Goal: Task Accomplishment & Management: Use online tool/utility

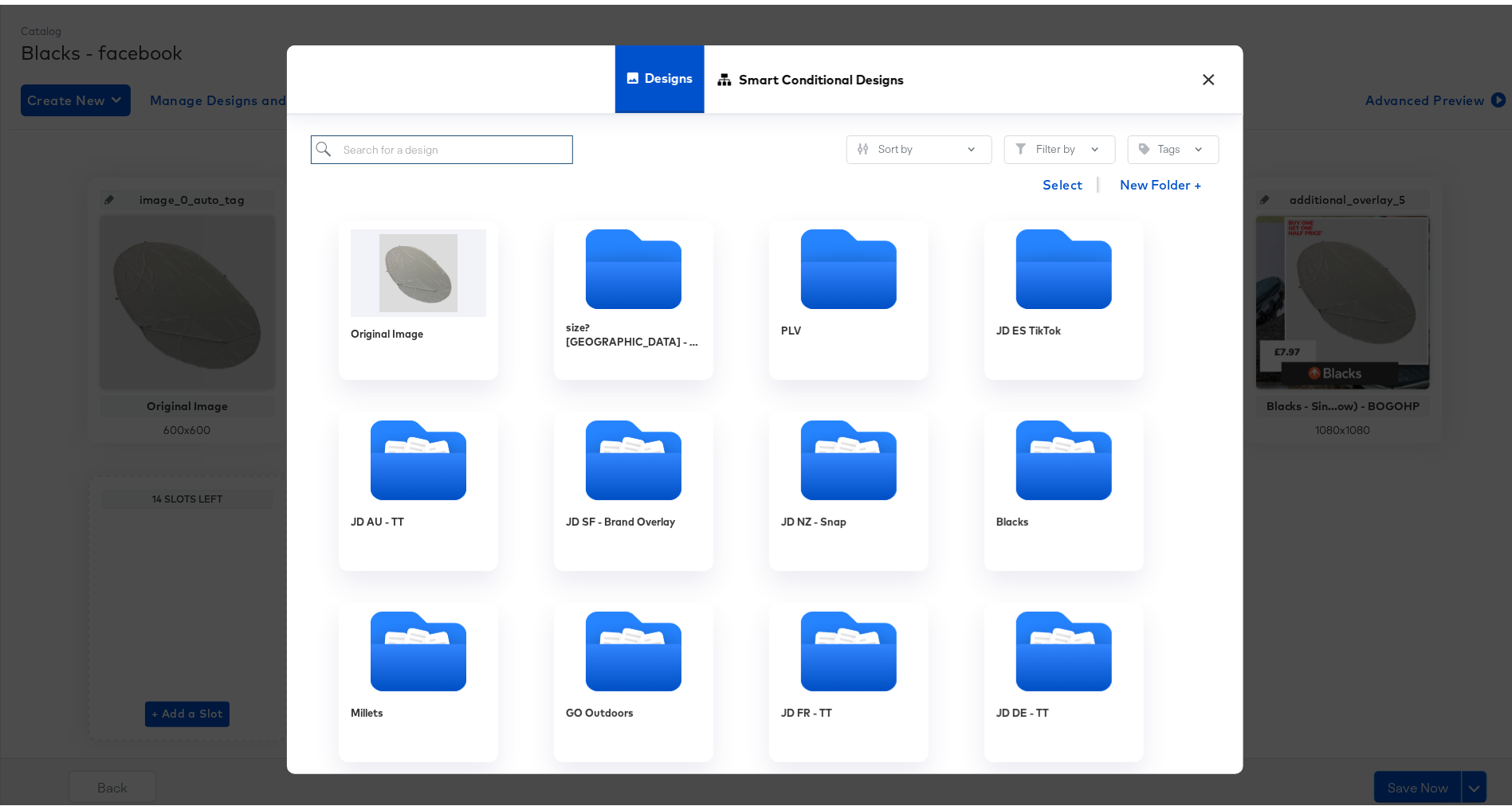
click at [448, 145] on input "search" at bounding box center [442, 145] width 262 height 30
type input "bl"
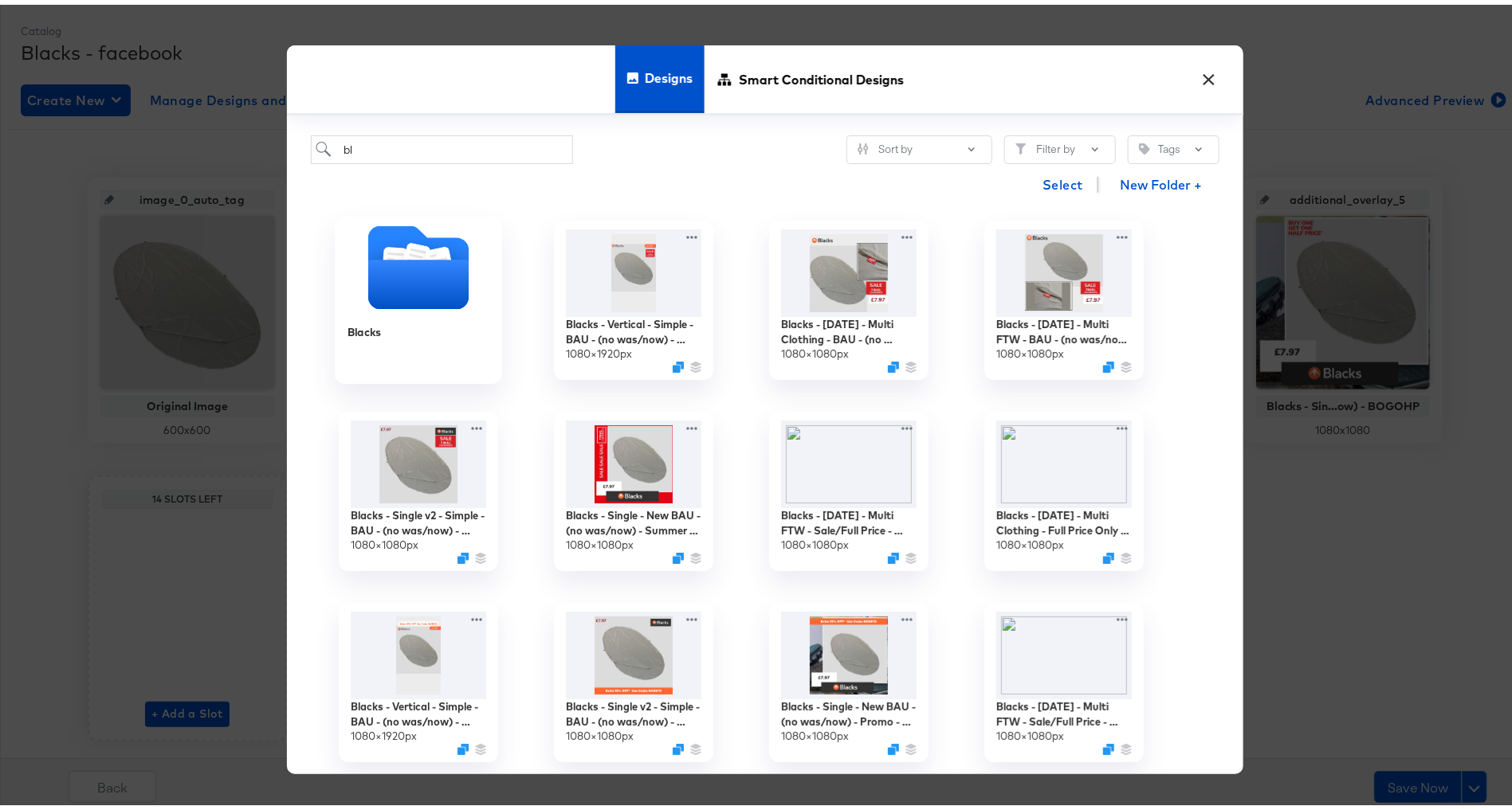
click at [383, 276] on icon "Folder" at bounding box center [419, 280] width 101 height 49
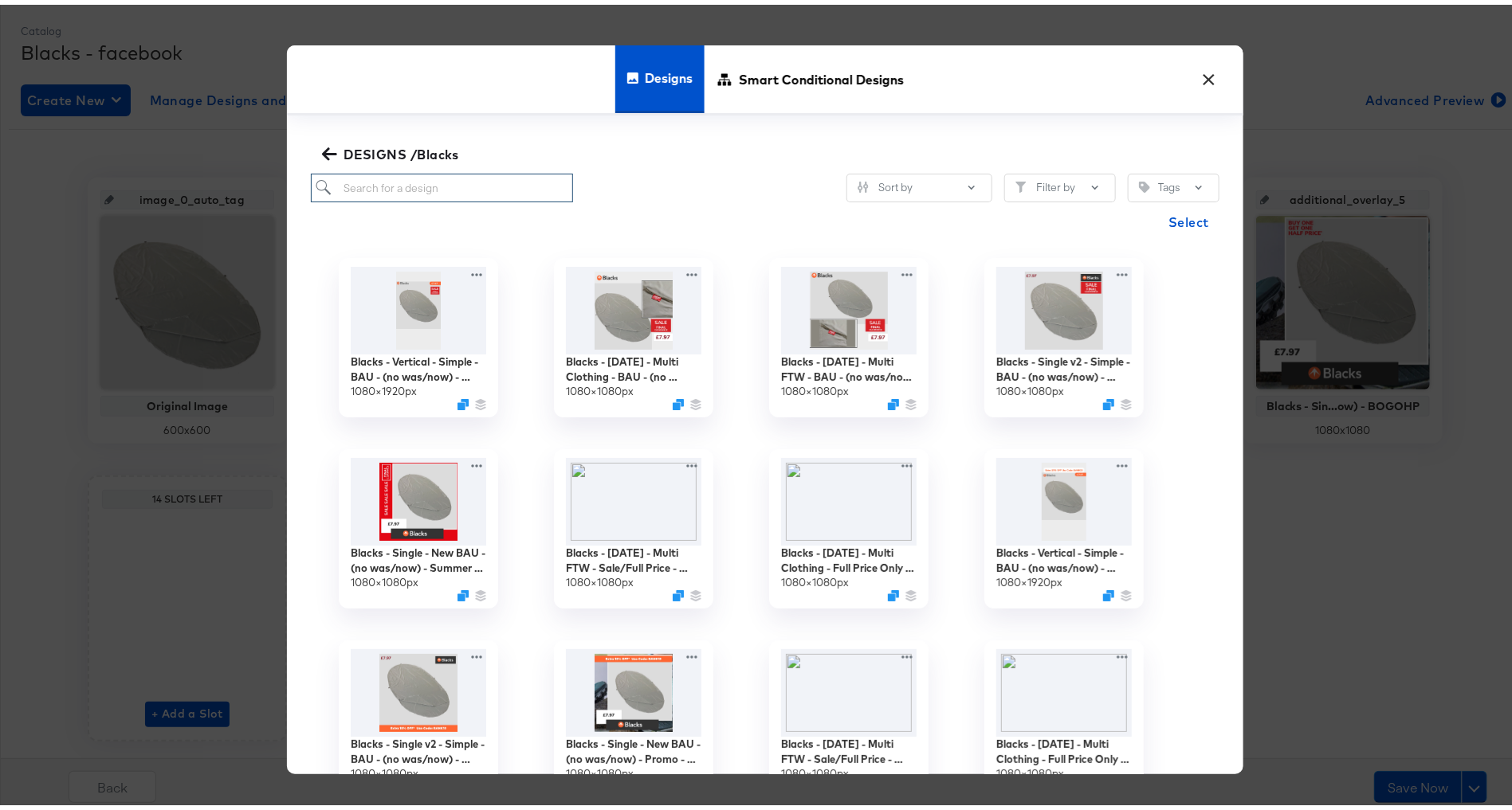
click at [432, 185] on input "search" at bounding box center [442, 184] width 262 height 30
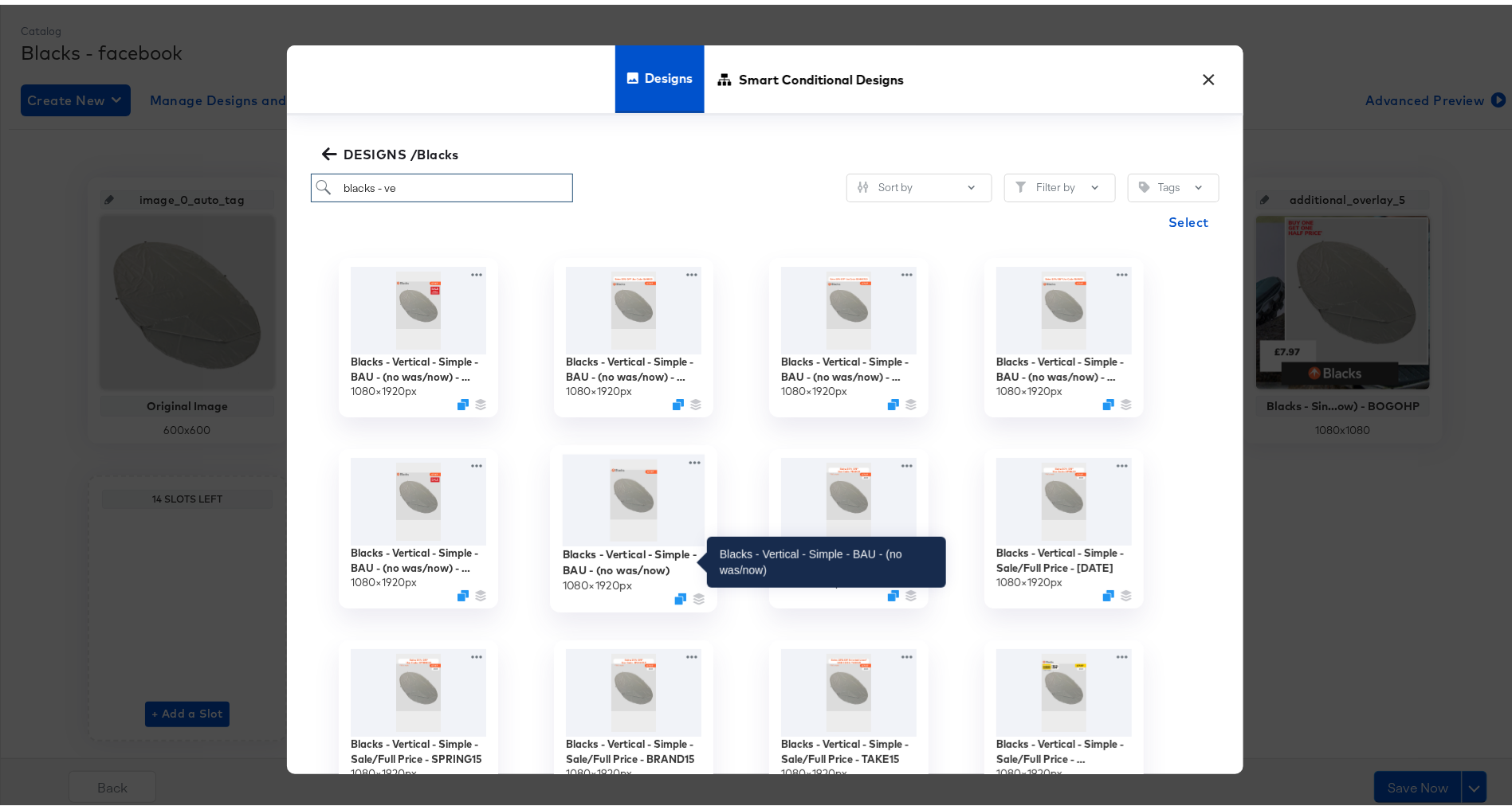
type input "blacks - ve"
click at [616, 548] on div "Blacks - Vertical - Simple - BAU - (no was/now)" at bounding box center [634, 557] width 142 height 31
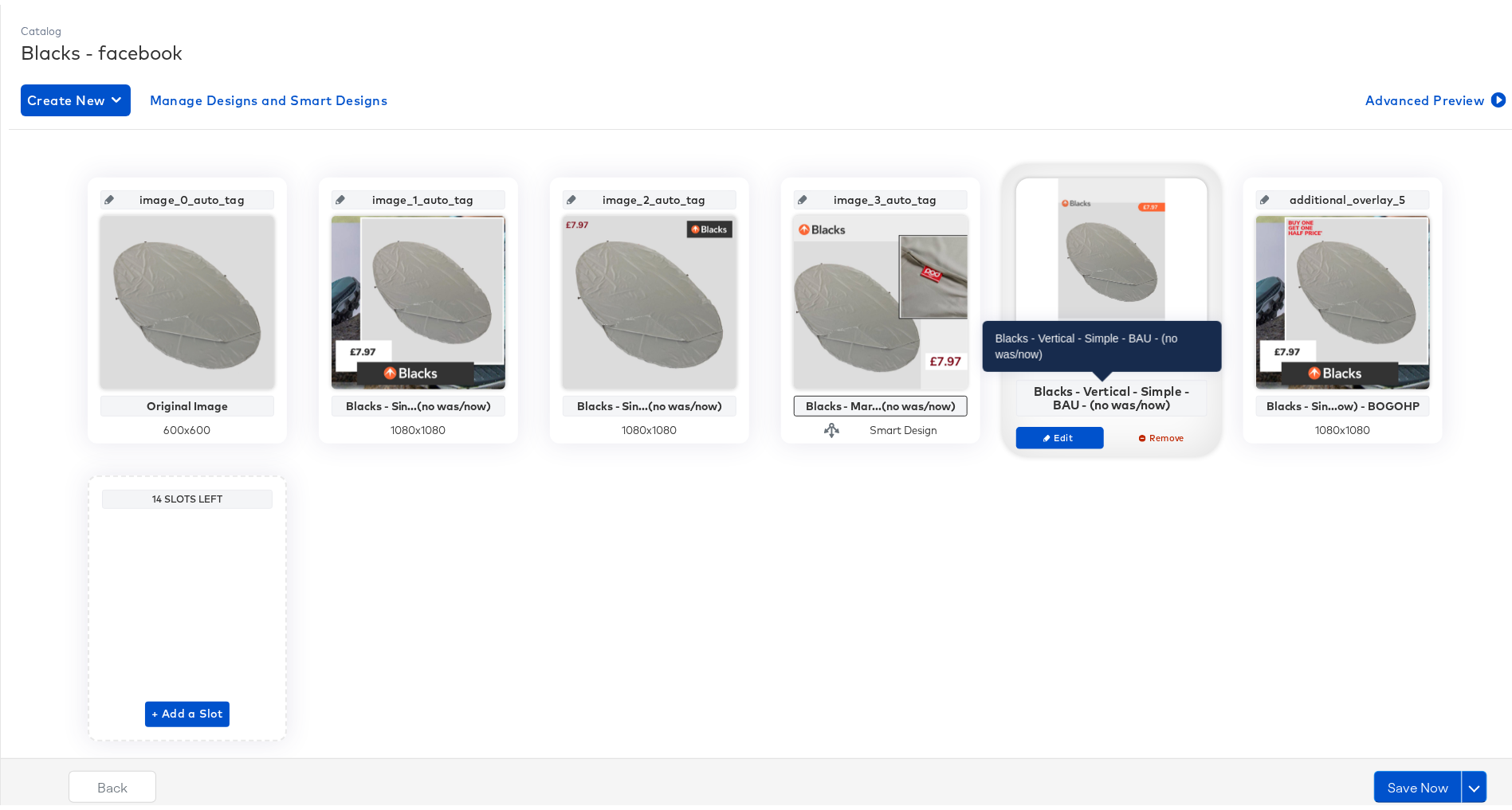
click at [1100, 388] on div "Blacks - Vertical - Simple - BAU - (no was/now)" at bounding box center [1112, 393] width 182 height 28
copy div "Blacks - Vertical - Simple - BAU - (no was/now) Edit Remove"
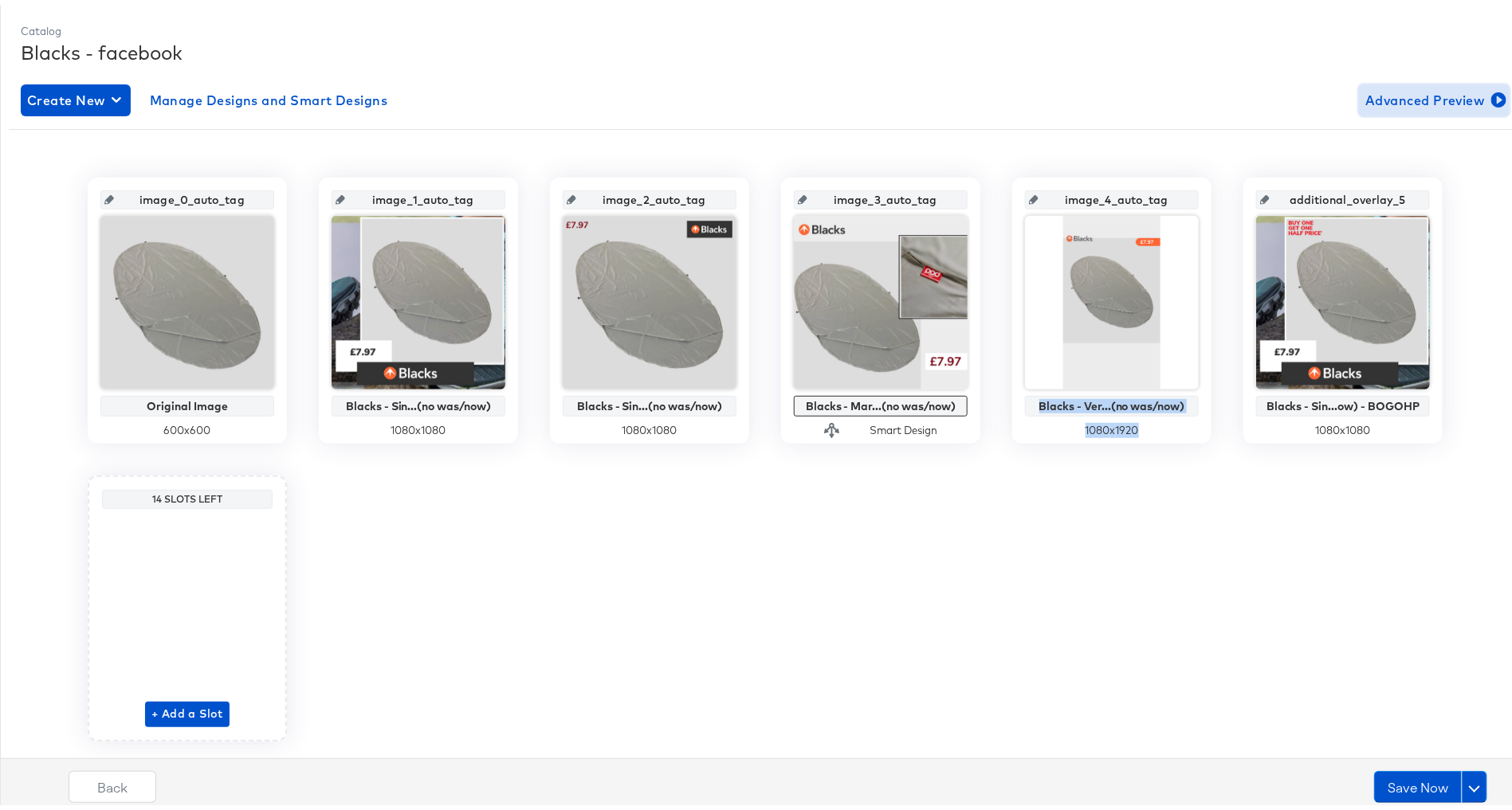
click at [1463, 84] on span "Advanced Preview" at bounding box center [1434, 95] width 138 height 23
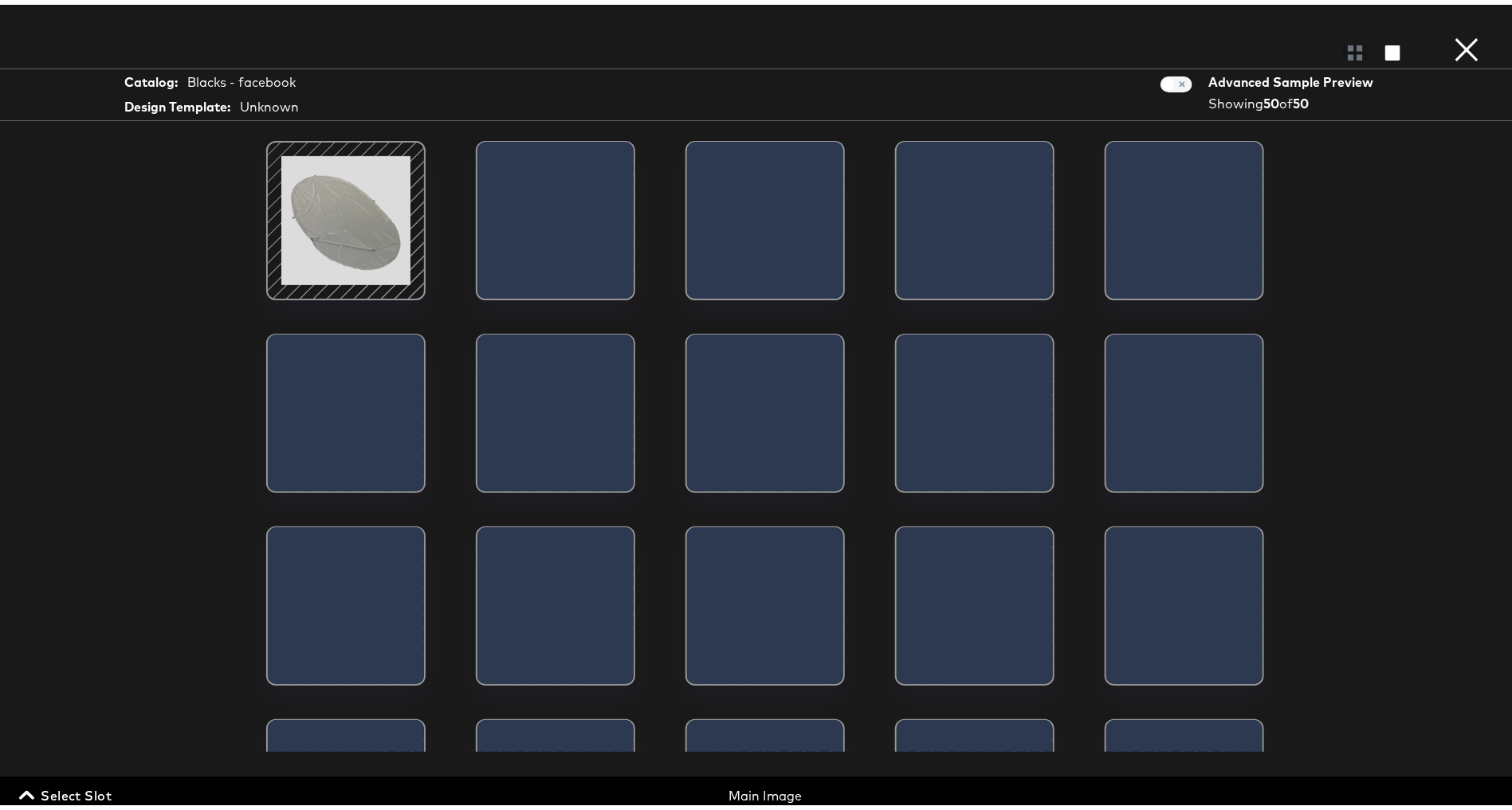
click at [83, 787] on span "Select Slot" at bounding box center [67, 791] width 89 height 23
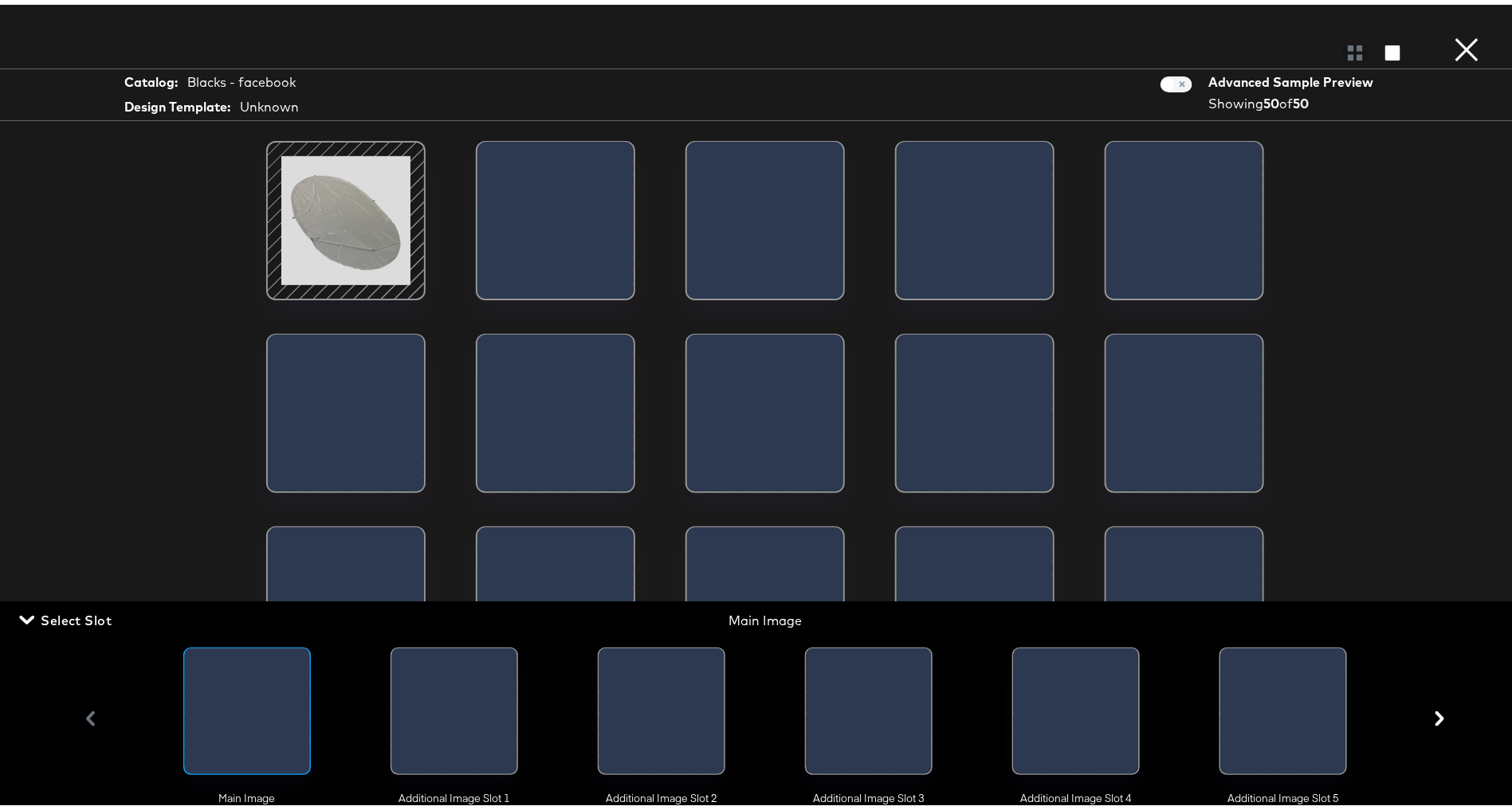
click at [486, 689] on div at bounding box center [454, 710] width 125 height 134
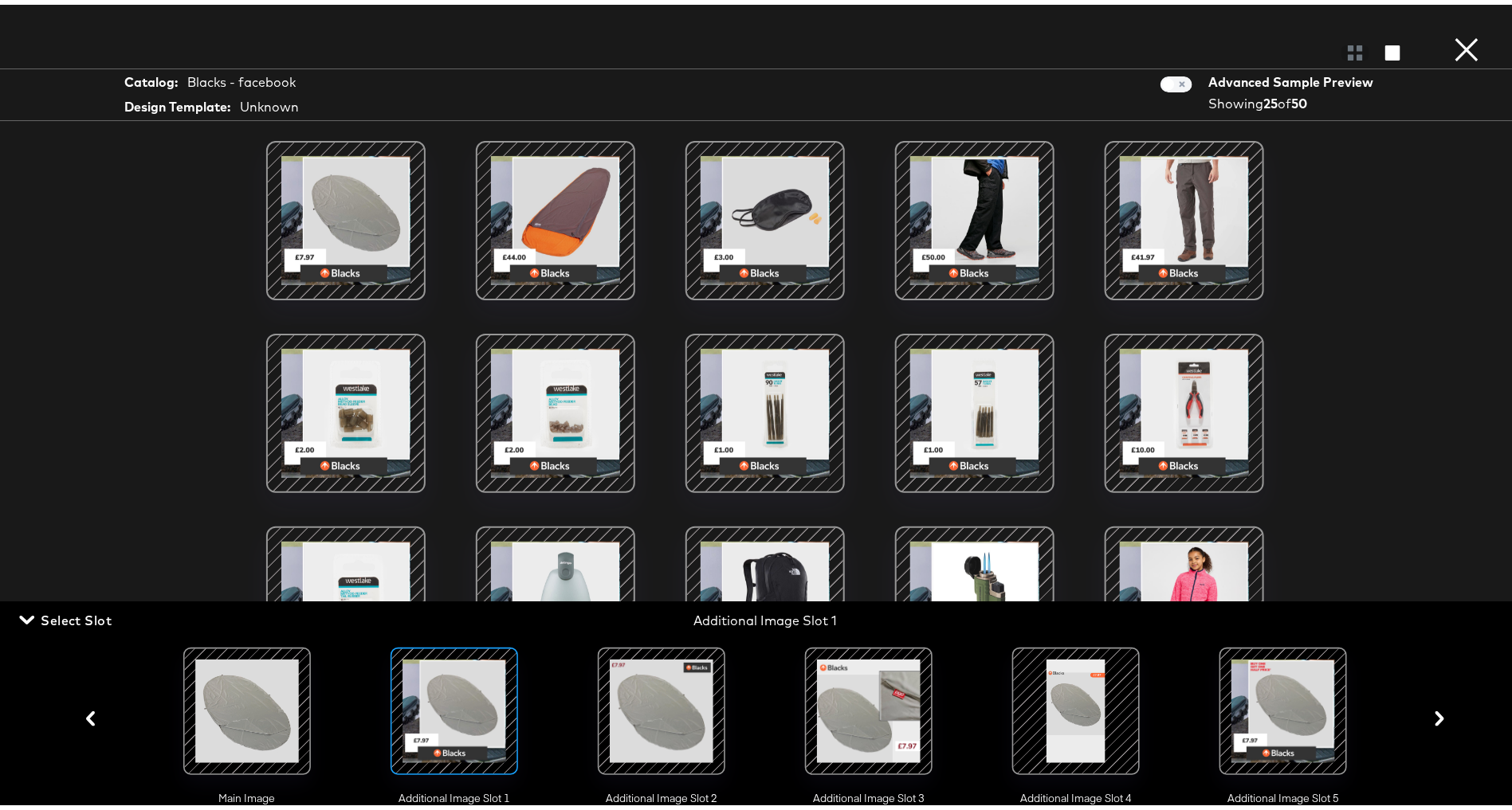
click at [280, 333] on div at bounding box center [346, 409] width 160 height 160
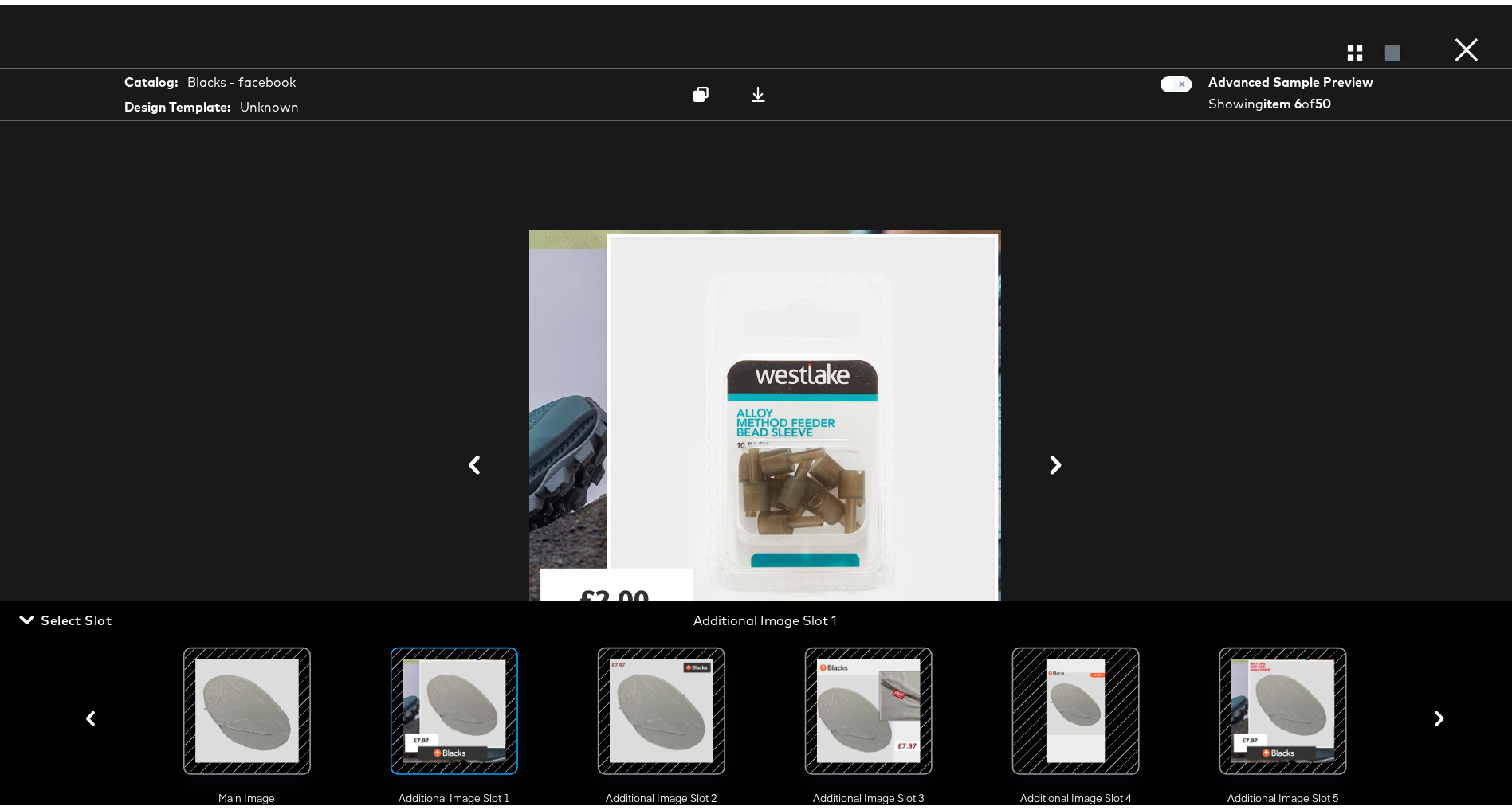
click at [417, 741] on div at bounding box center [454, 706] width 109 height 109
click at [639, 723] on div at bounding box center [661, 706] width 109 height 109
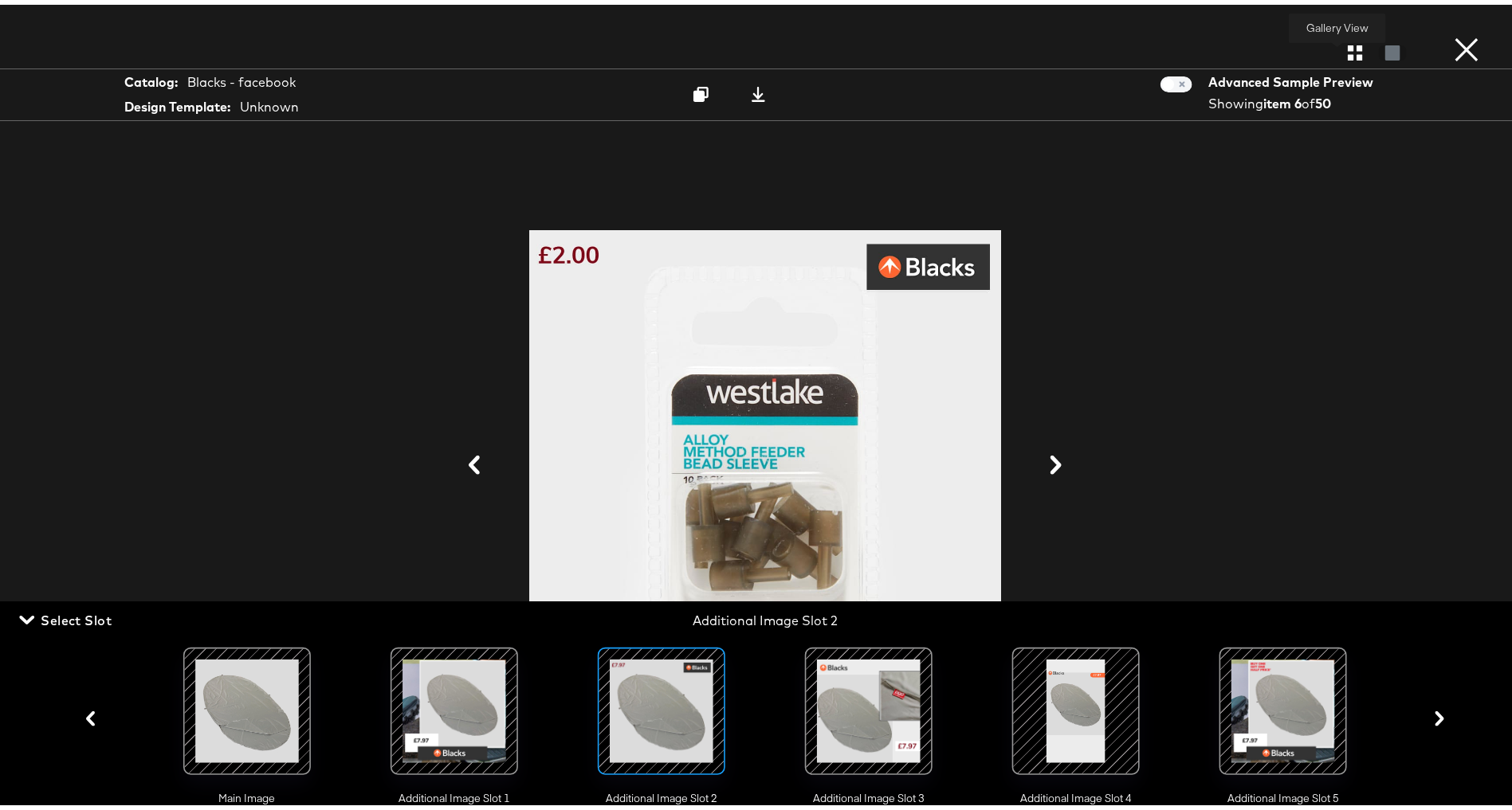
click at [1348, 49] on icon "button" at bounding box center [1355, 48] width 15 height 15
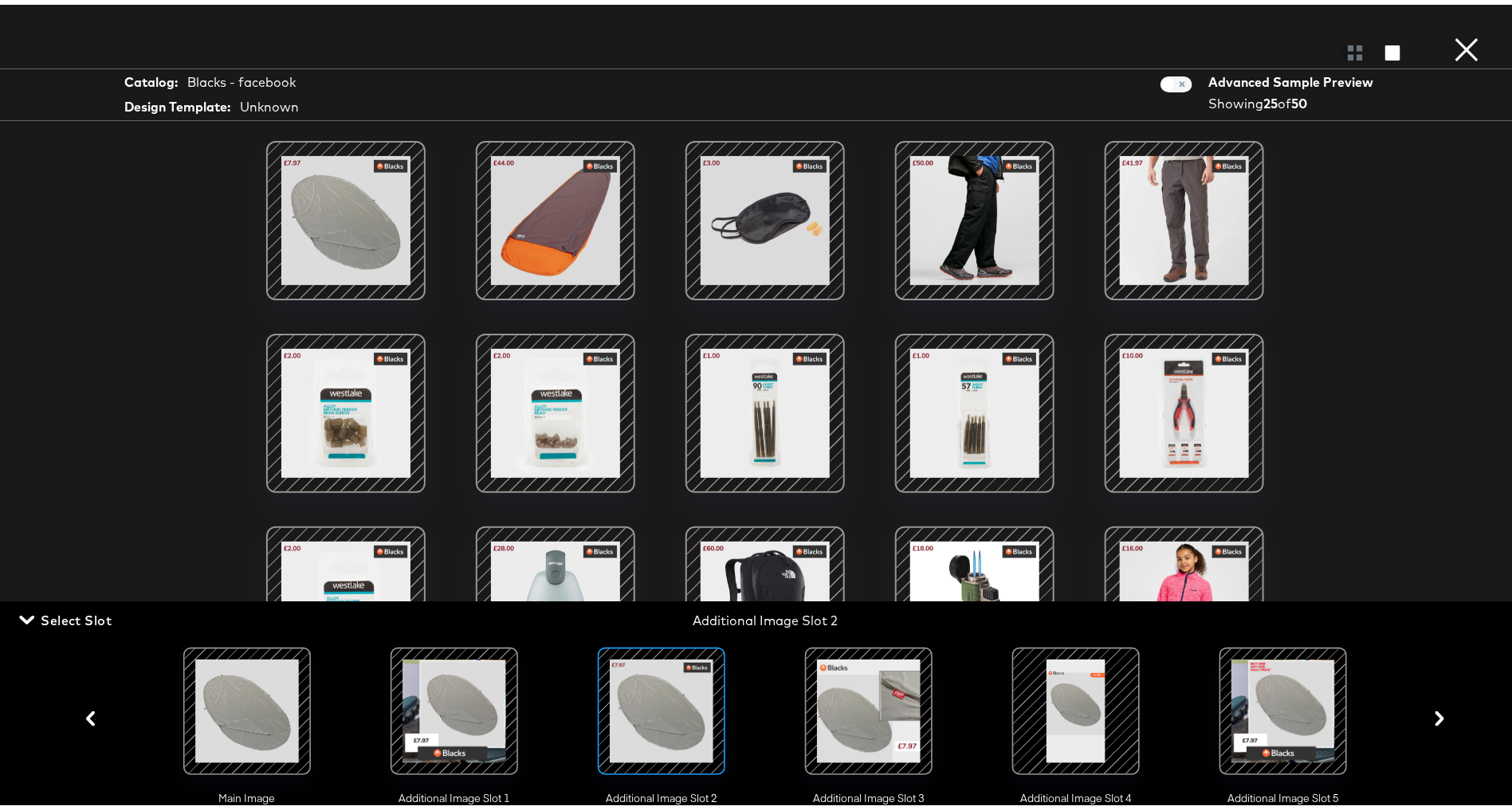
click at [473, 708] on div at bounding box center [454, 706] width 109 height 109
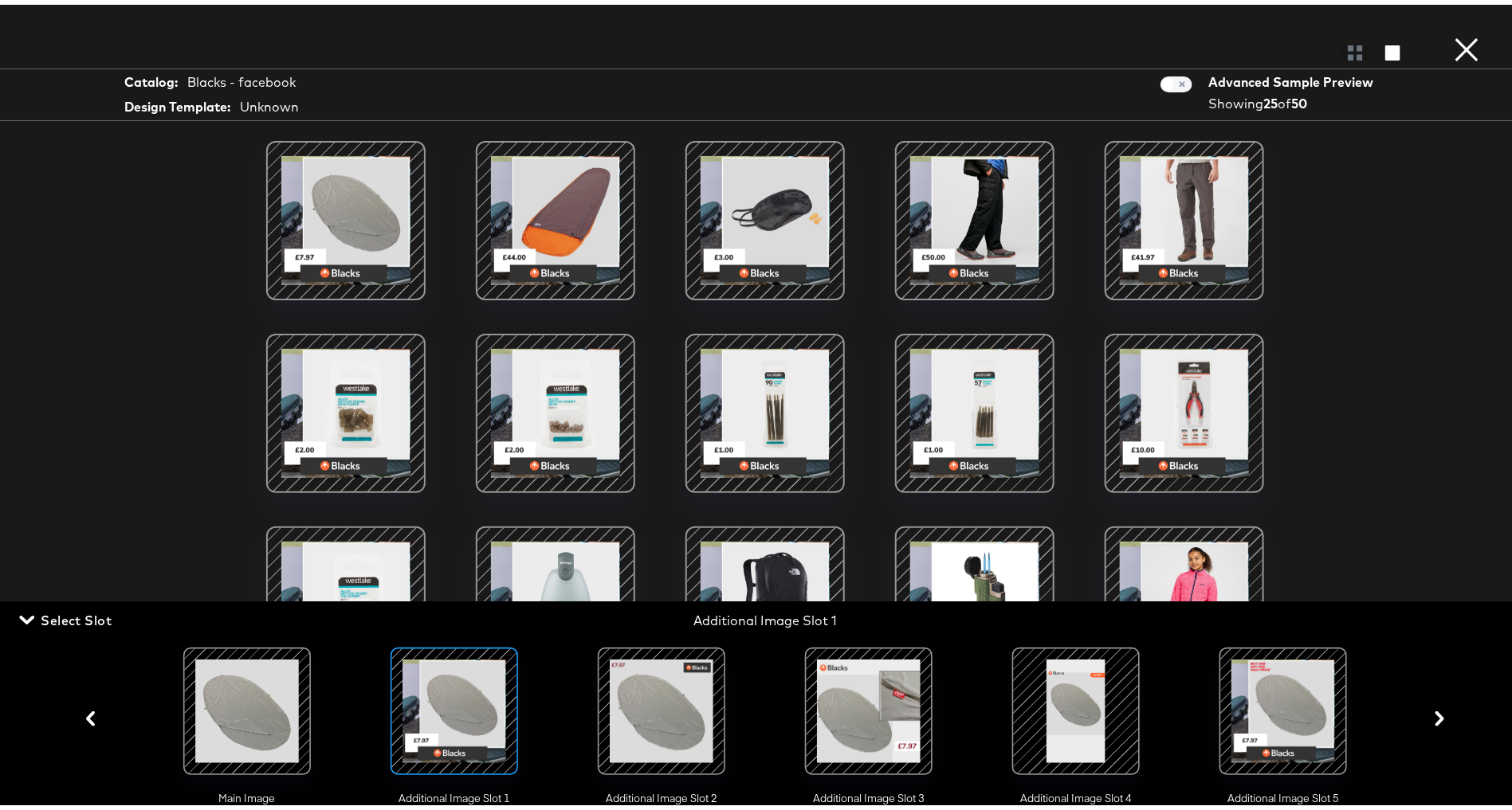
click at [665, 695] on div at bounding box center [661, 706] width 109 height 109
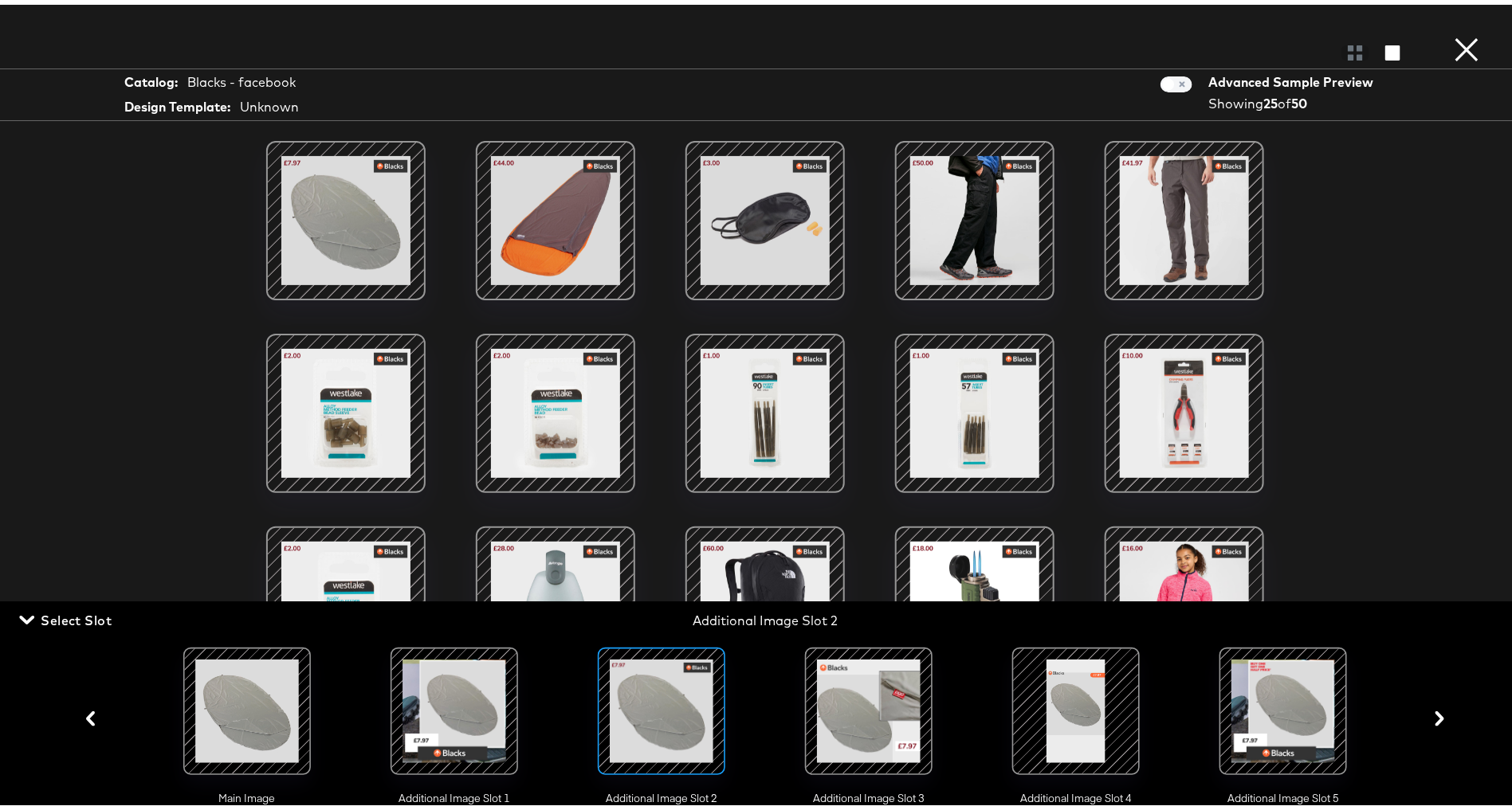
click at [447, 699] on div at bounding box center [454, 706] width 109 height 109
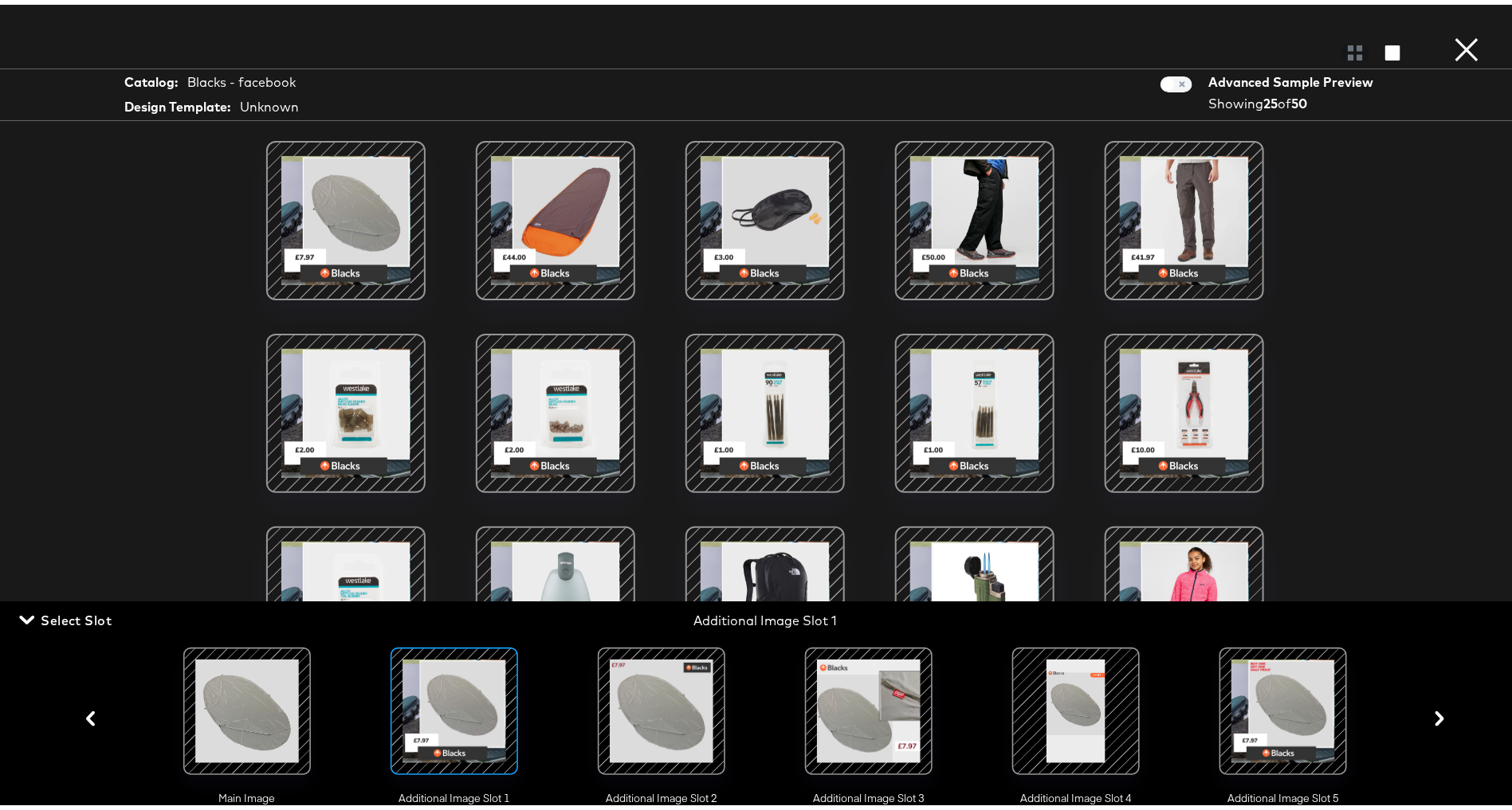
click at [623, 716] on div at bounding box center [661, 706] width 109 height 109
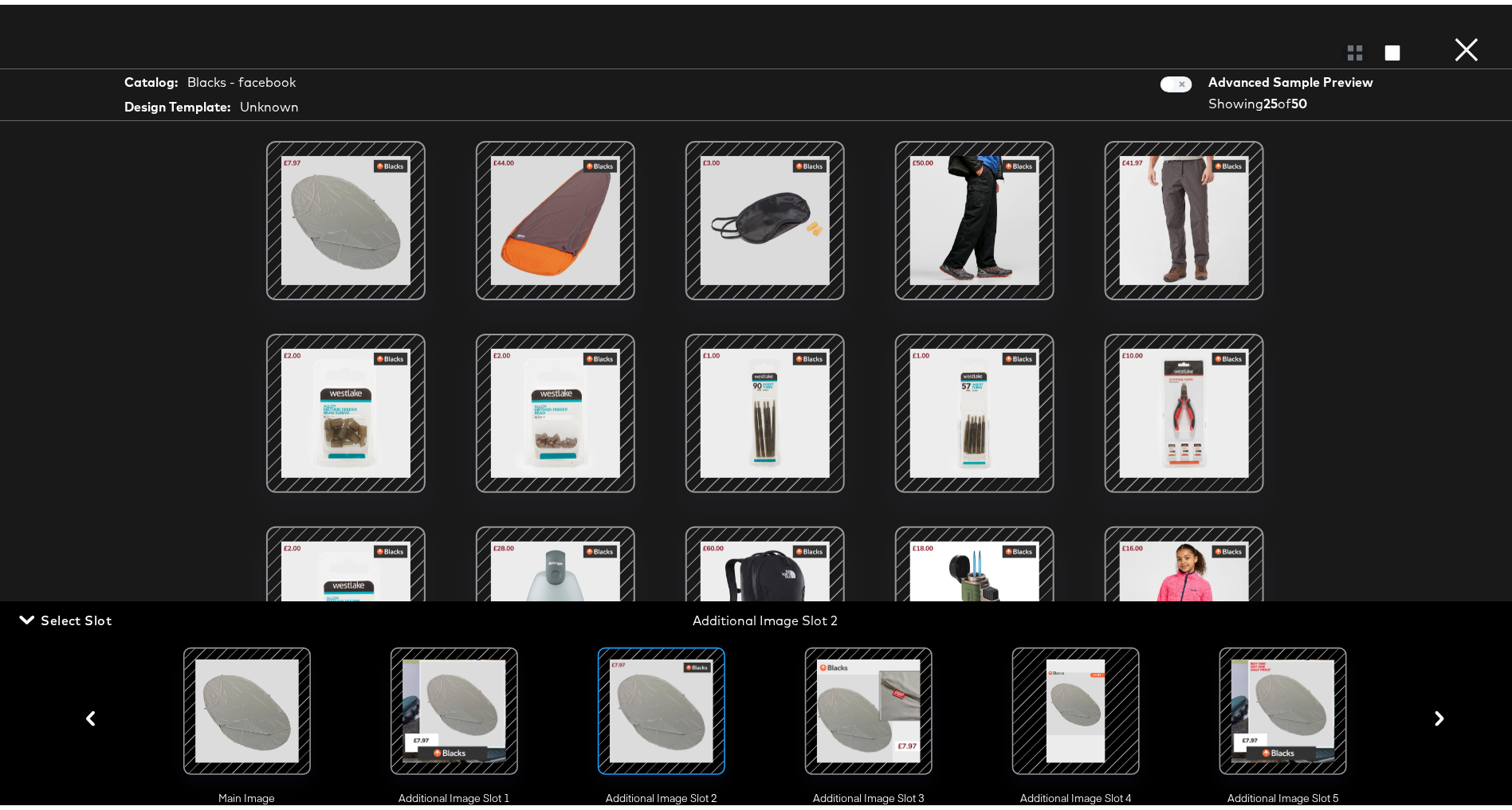
click at [855, 706] on div at bounding box center [868, 706] width 109 height 109
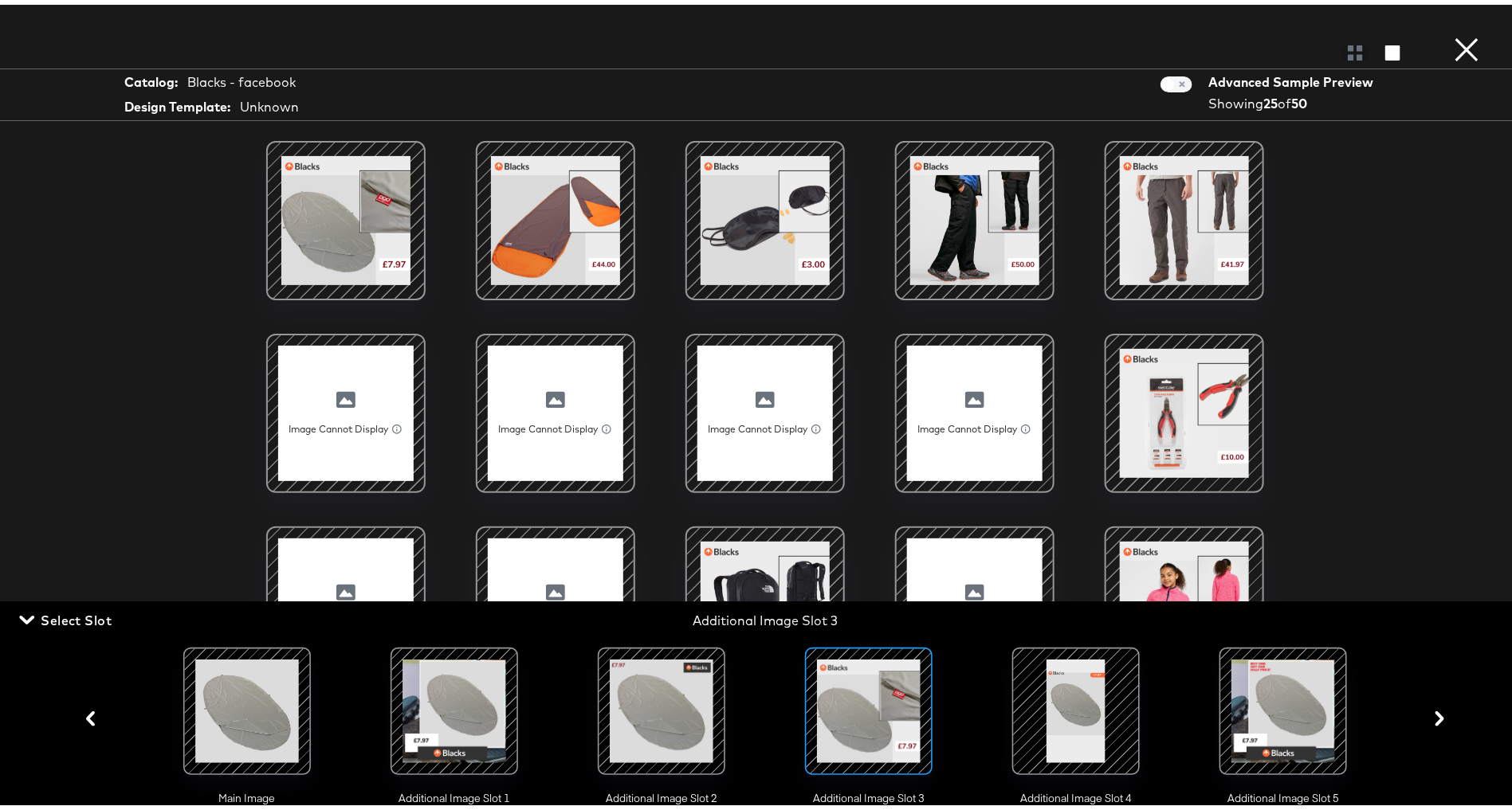
click at [1061, 713] on div at bounding box center [1075, 706] width 109 height 109
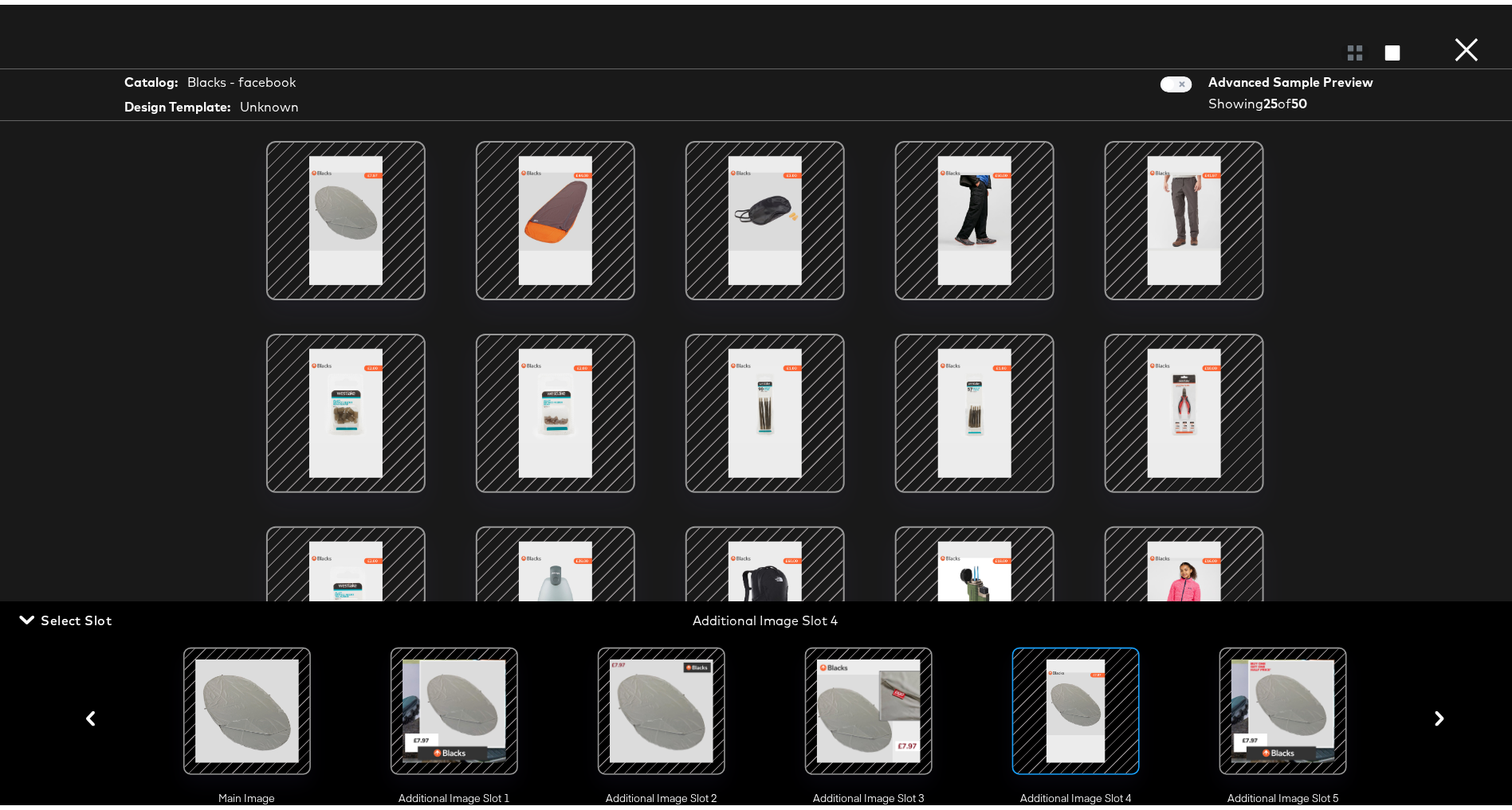
click at [1450, 32] on button "×" at bounding box center [1466, 16] width 32 height 32
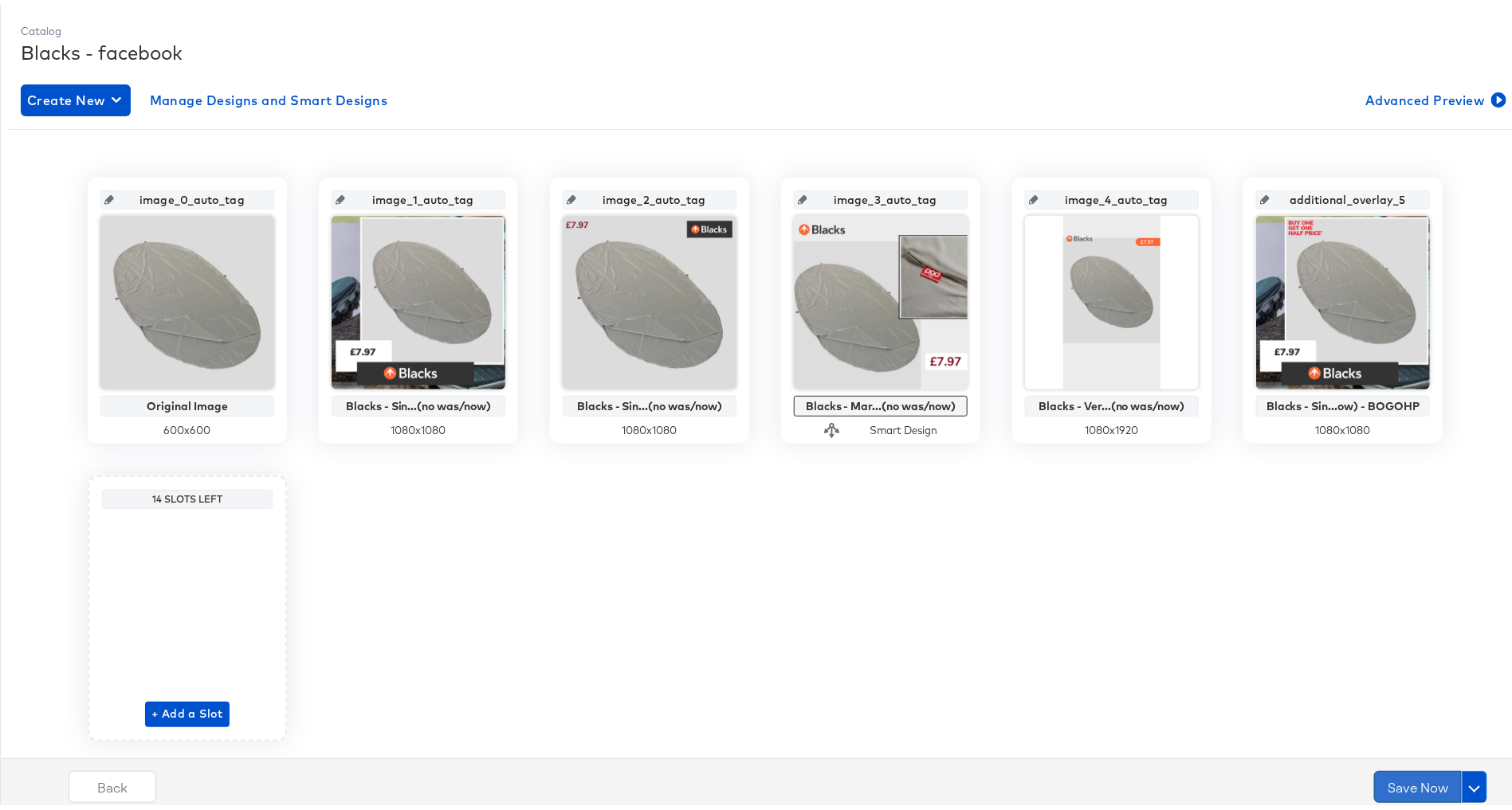
click at [1391, 782] on button "Save Now" at bounding box center [1417, 782] width 88 height 32
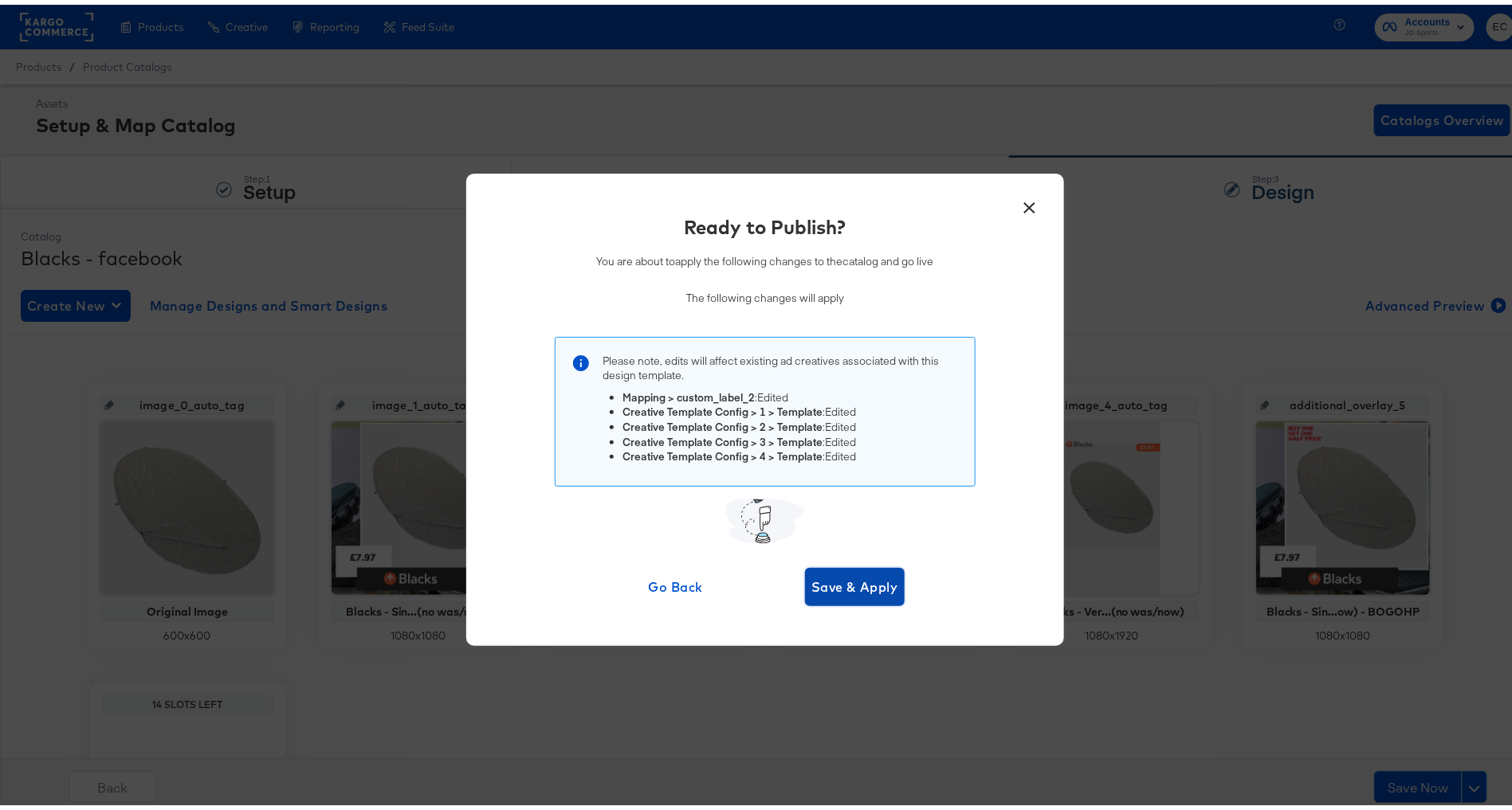
click at [840, 578] on span "Save & Apply" at bounding box center [855, 583] width 87 height 23
